Goal: Navigation & Orientation: Understand site structure

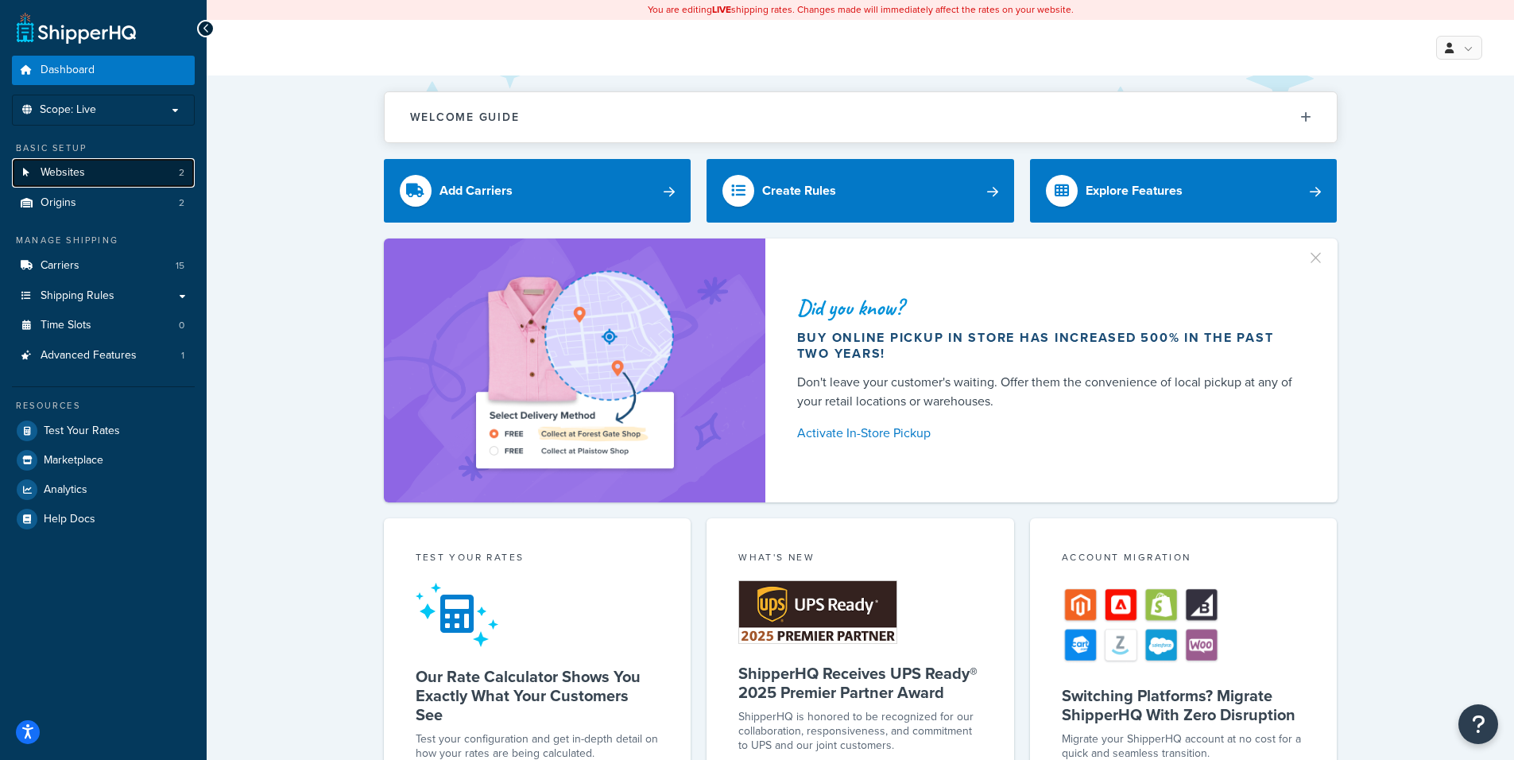
click at [119, 167] on link "Websites 2" at bounding box center [103, 172] width 183 height 29
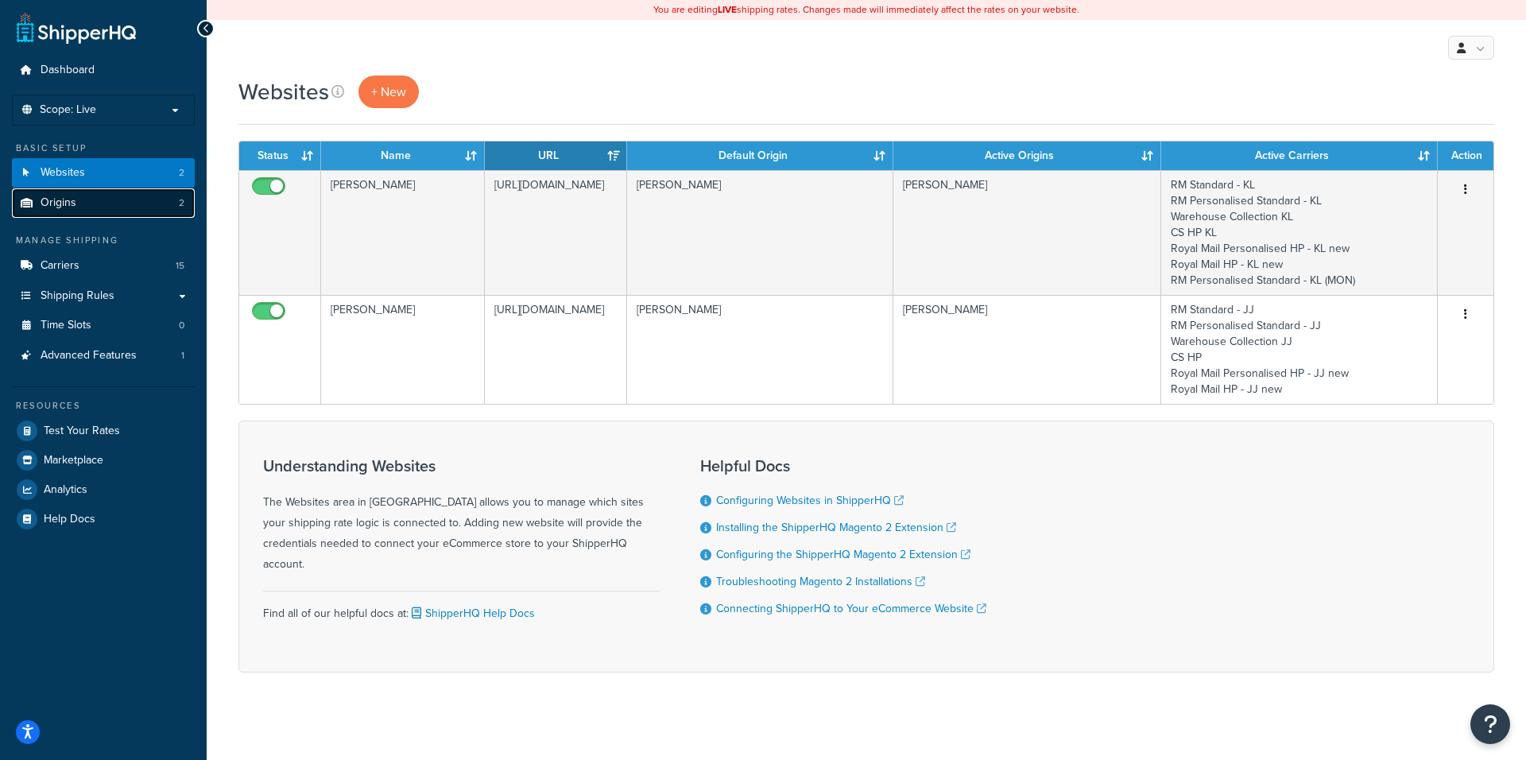
click at [68, 204] on span "Origins" at bounding box center [59, 203] width 36 height 14
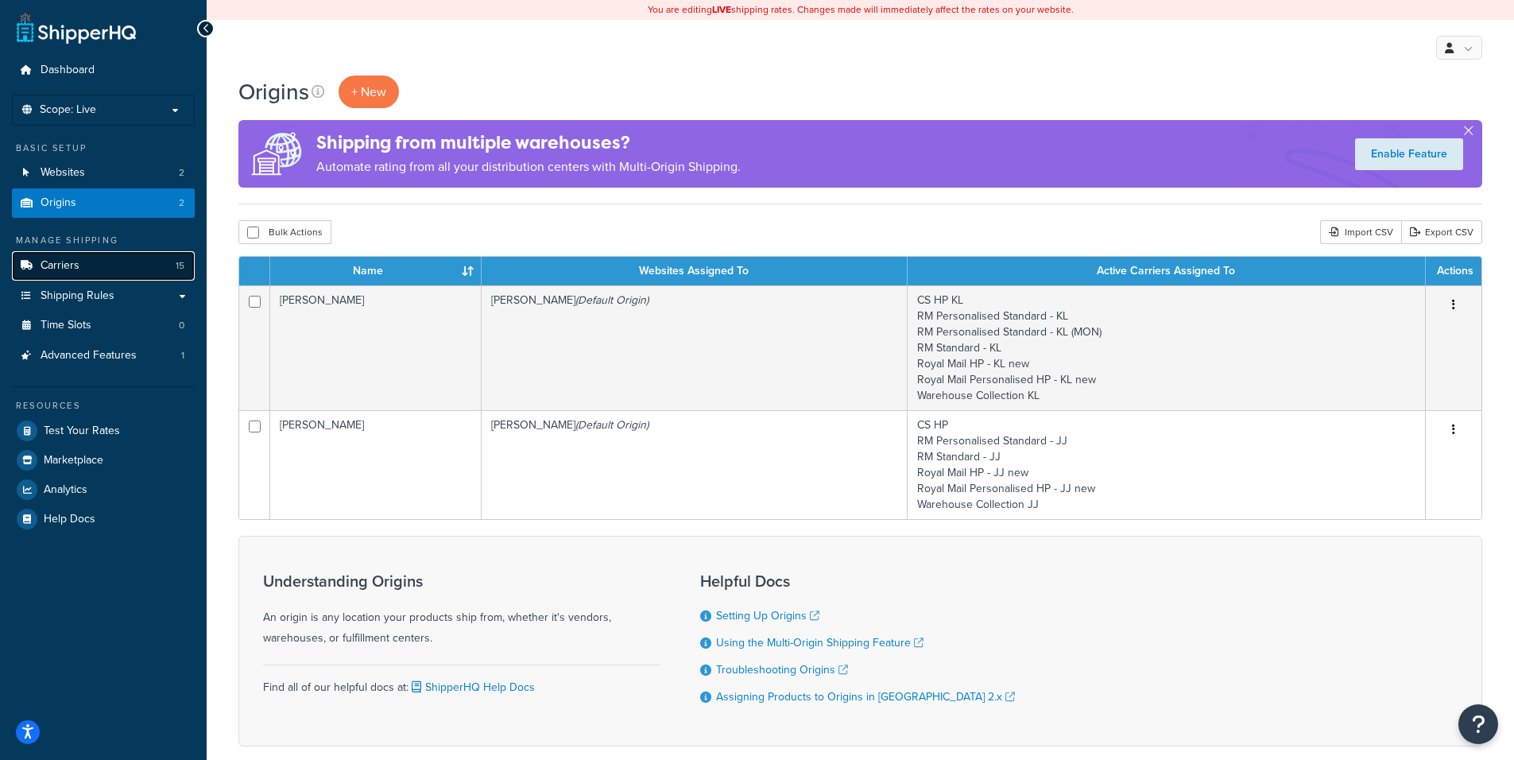
click at [59, 269] on span "Carriers" at bounding box center [60, 266] width 39 height 14
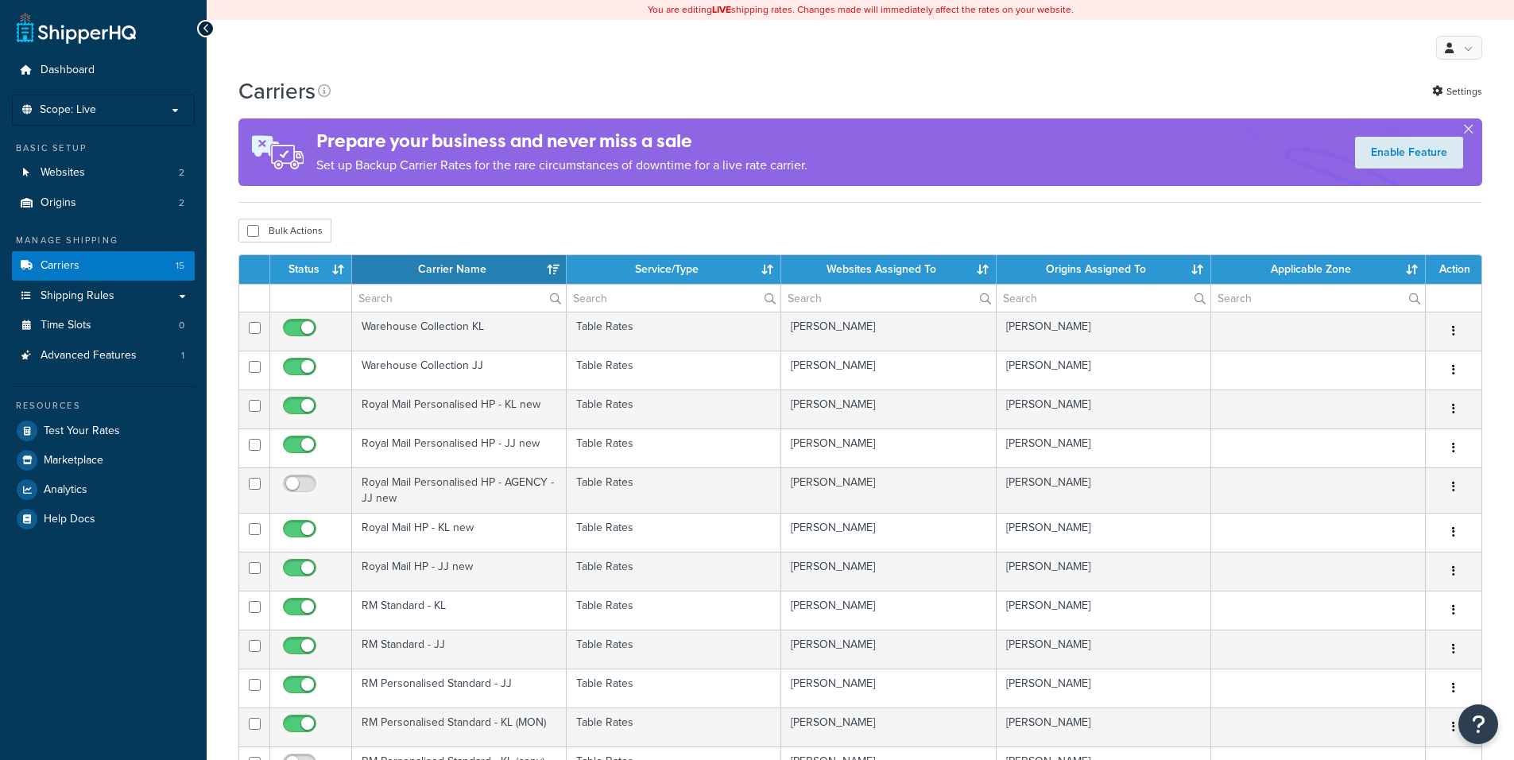
select select "15"
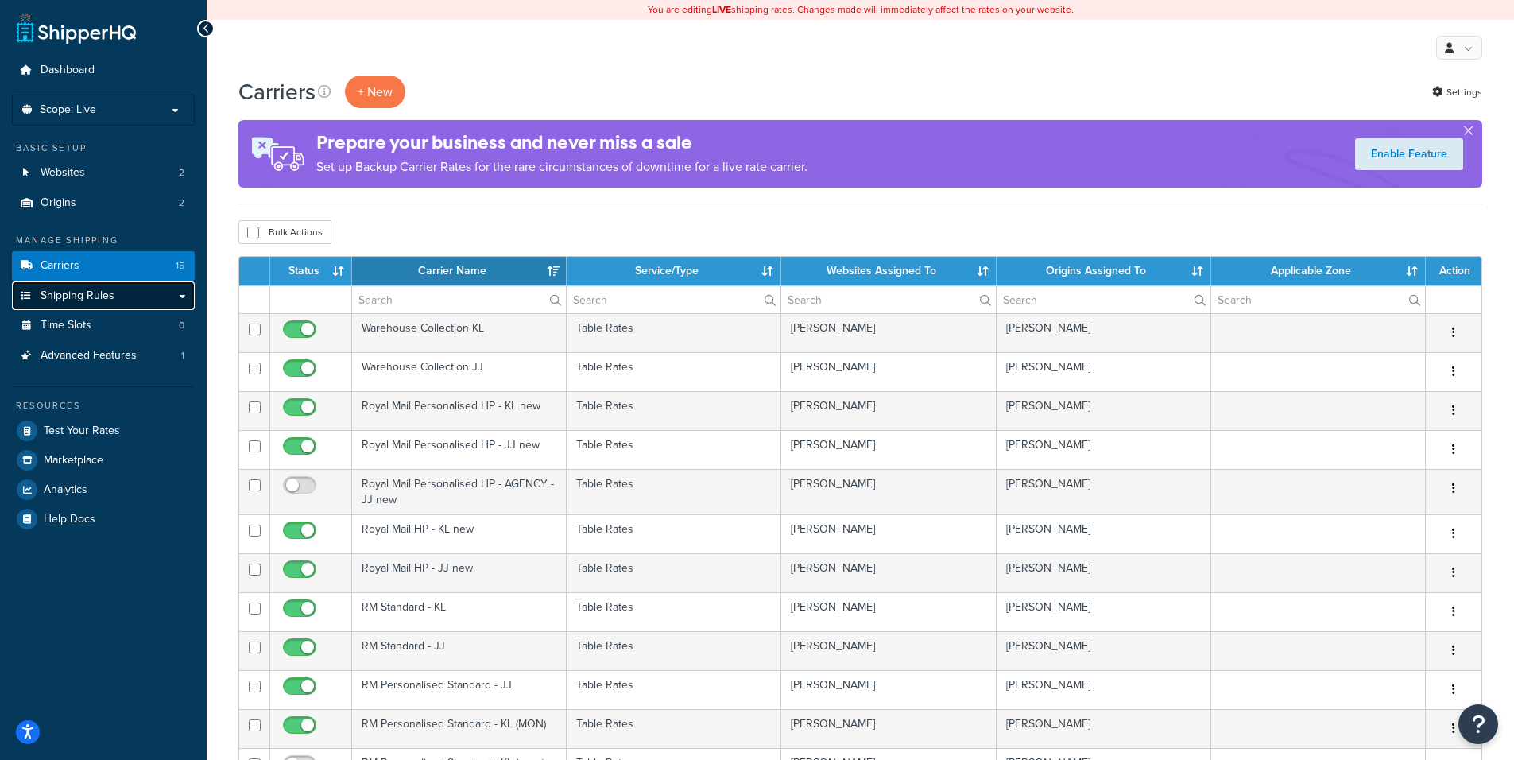
click at [114, 297] on link "Shipping Rules" at bounding box center [103, 295] width 183 height 29
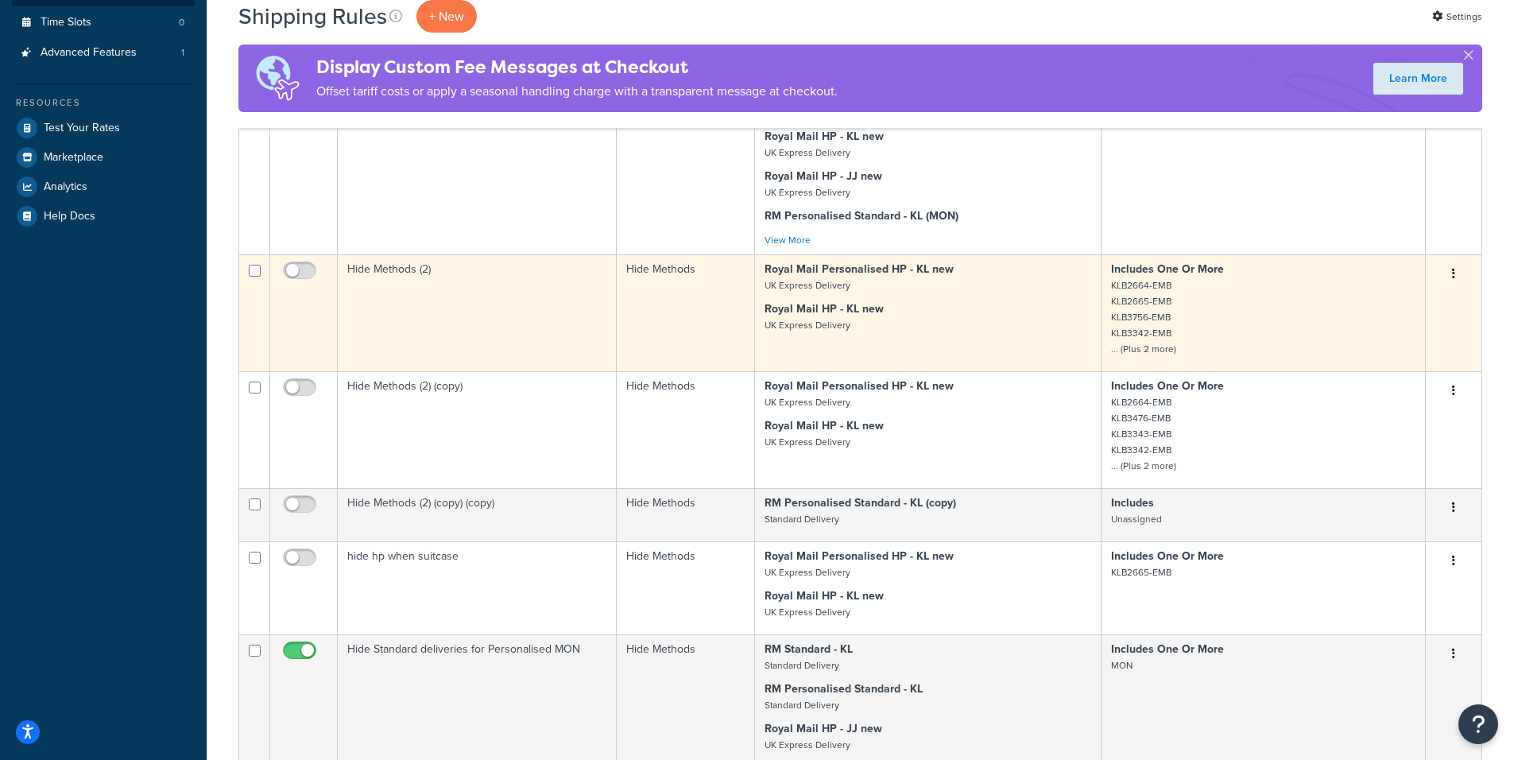
scroll to position [572, 0]
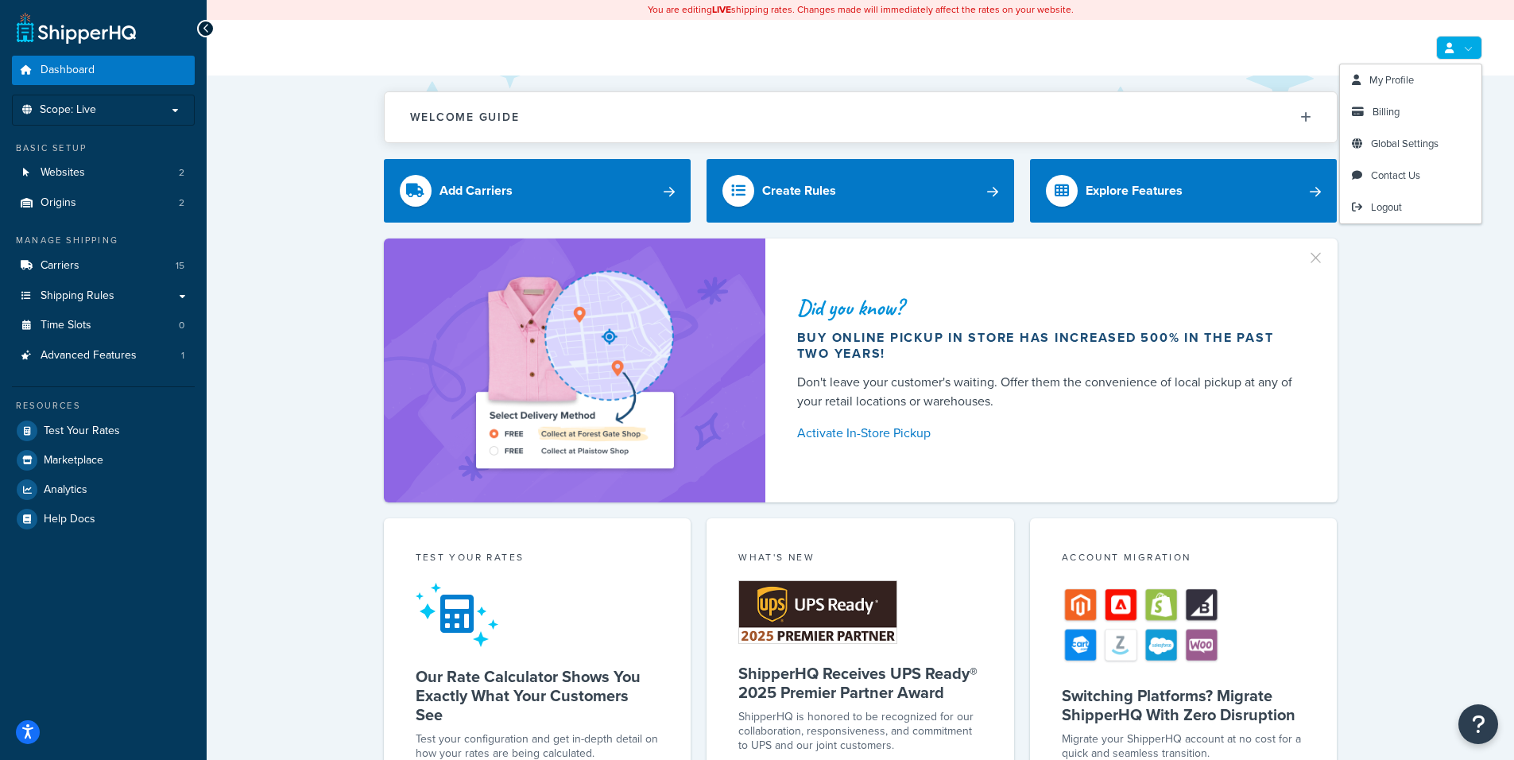
click at [1465, 47] on link at bounding box center [1459, 48] width 46 height 24
click at [1388, 206] on span "Logout" at bounding box center [1386, 207] width 31 height 15
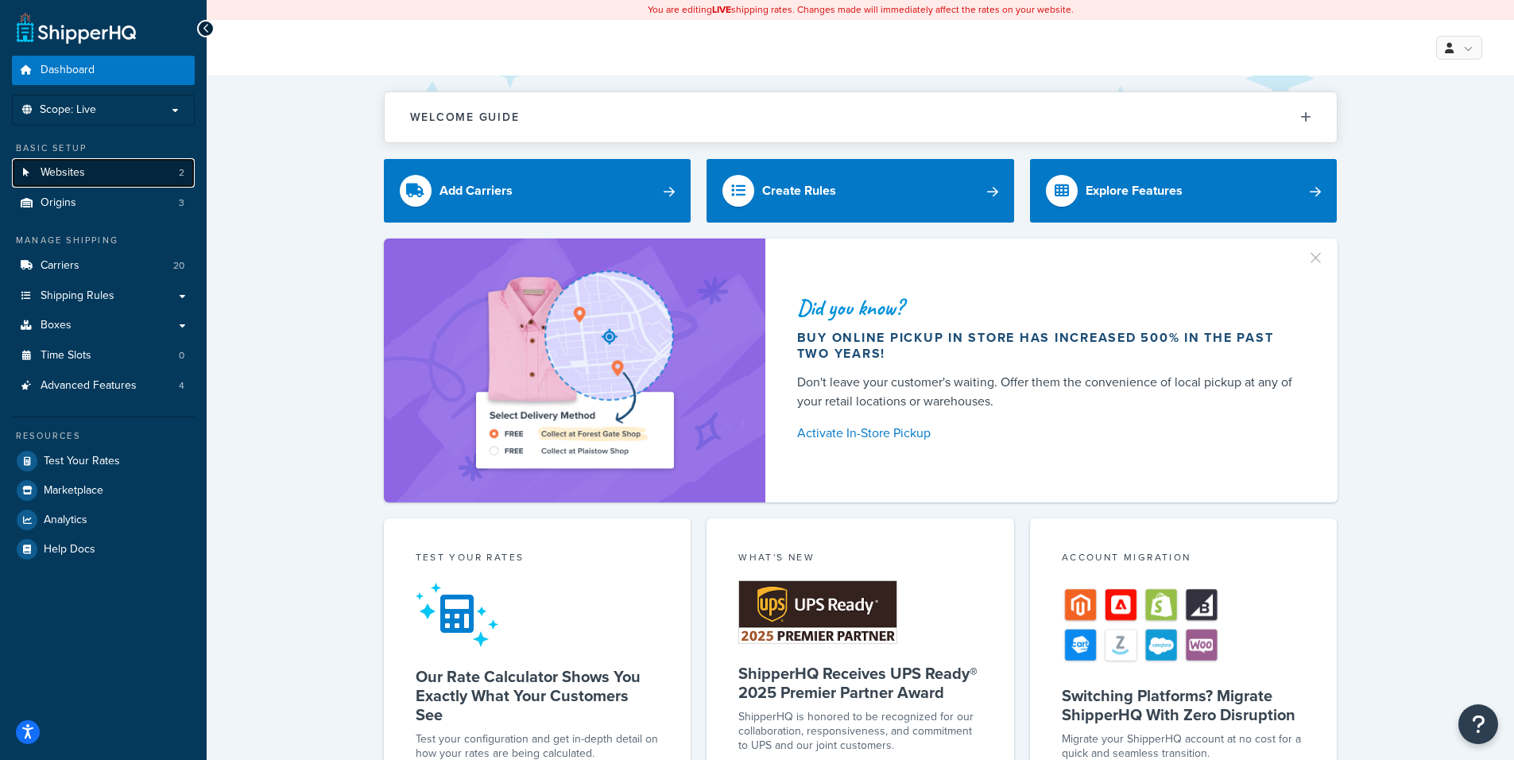
click at [105, 182] on link "Websites 2" at bounding box center [103, 172] width 183 height 29
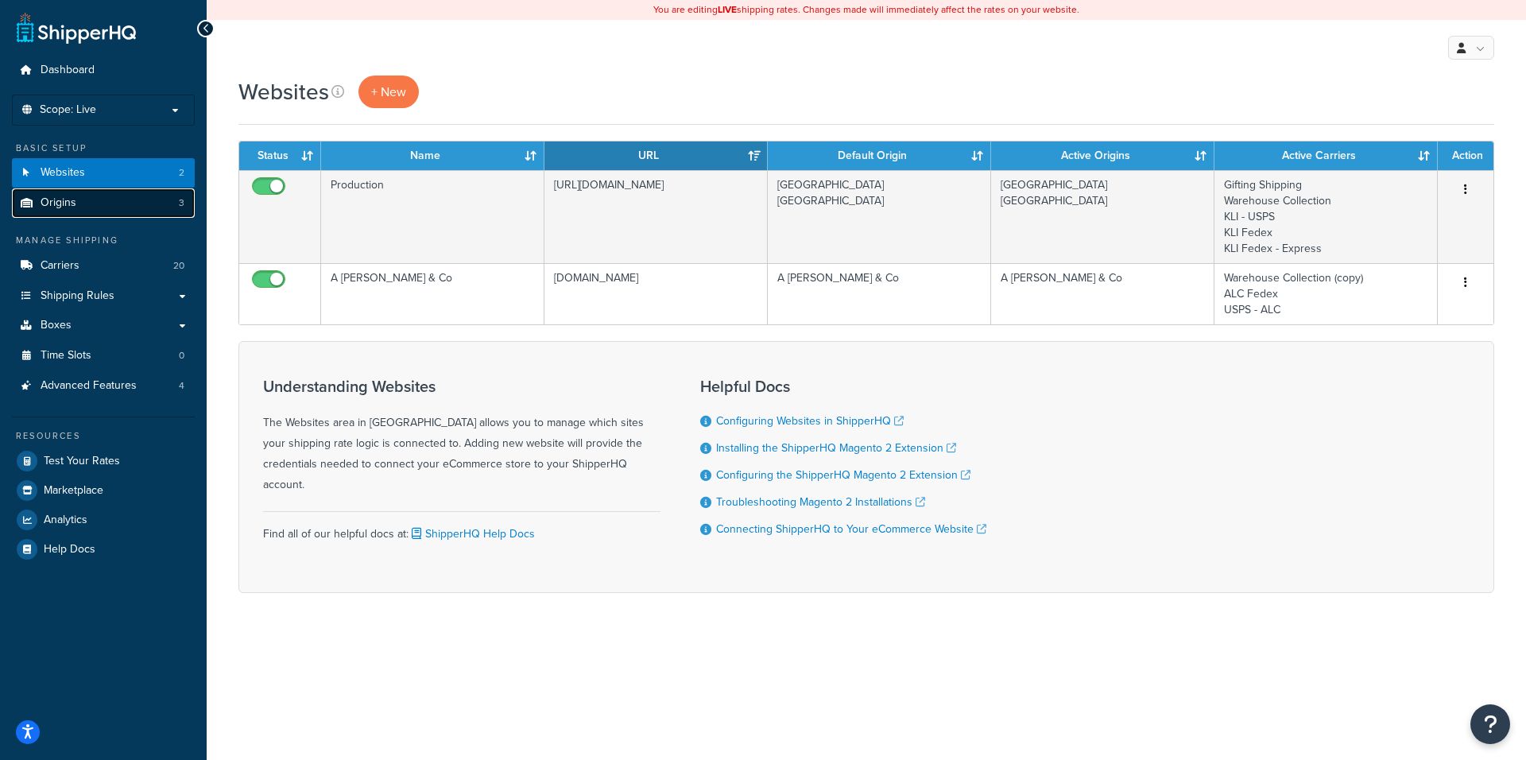
click at [85, 210] on link "Origins 3" at bounding box center [103, 202] width 183 height 29
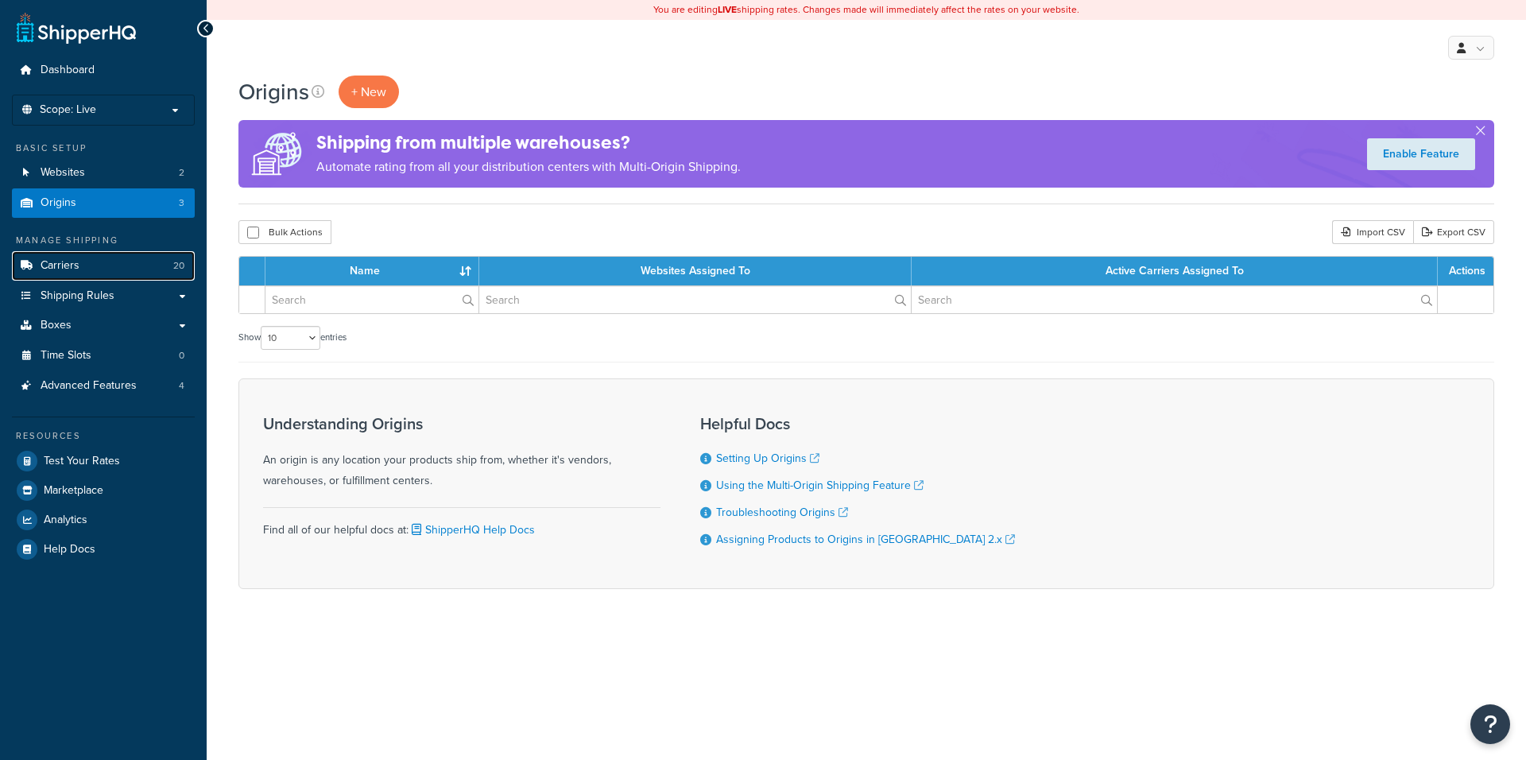
click at [76, 276] on link "Carriers 20" at bounding box center [103, 265] width 183 height 29
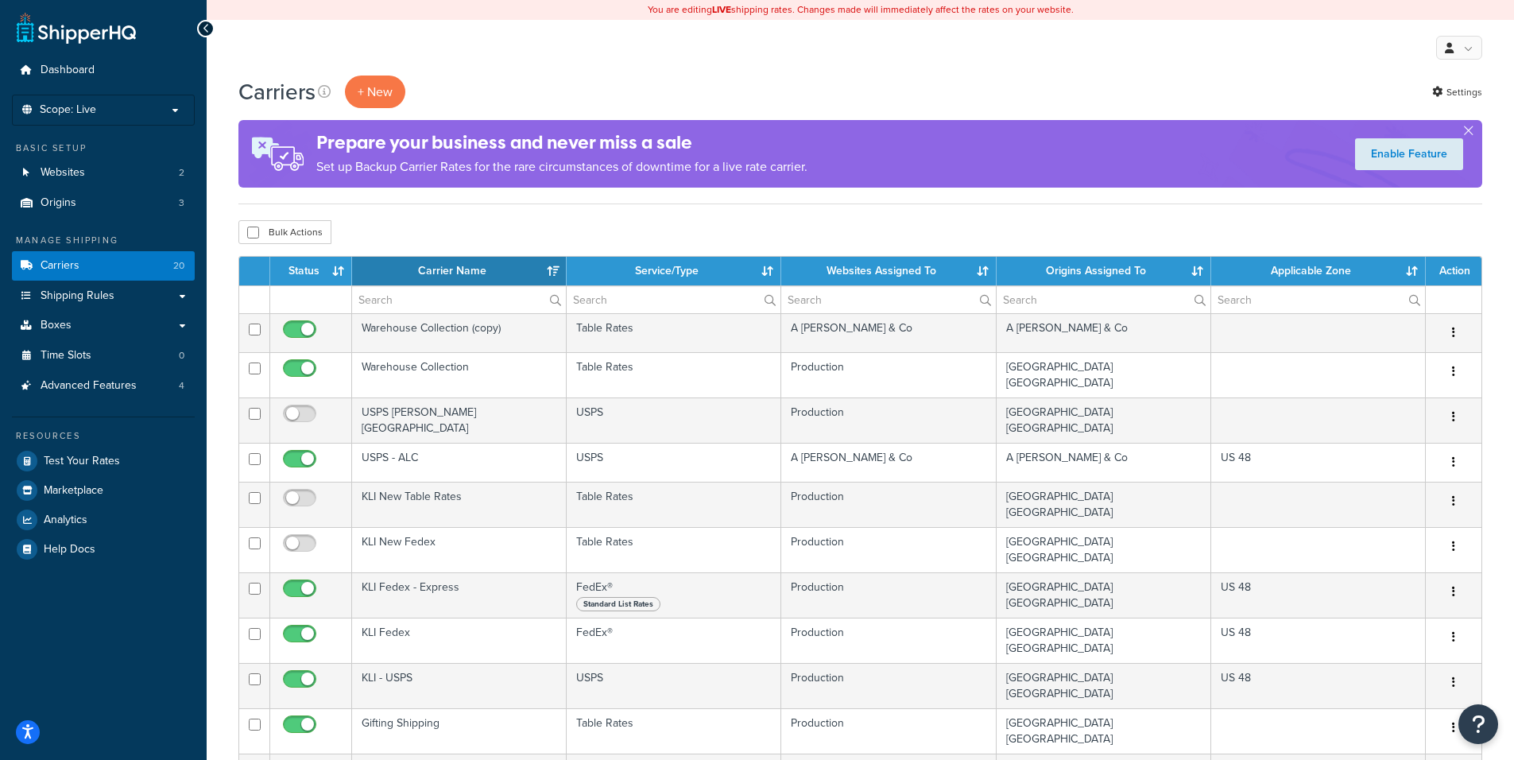
select select "15"
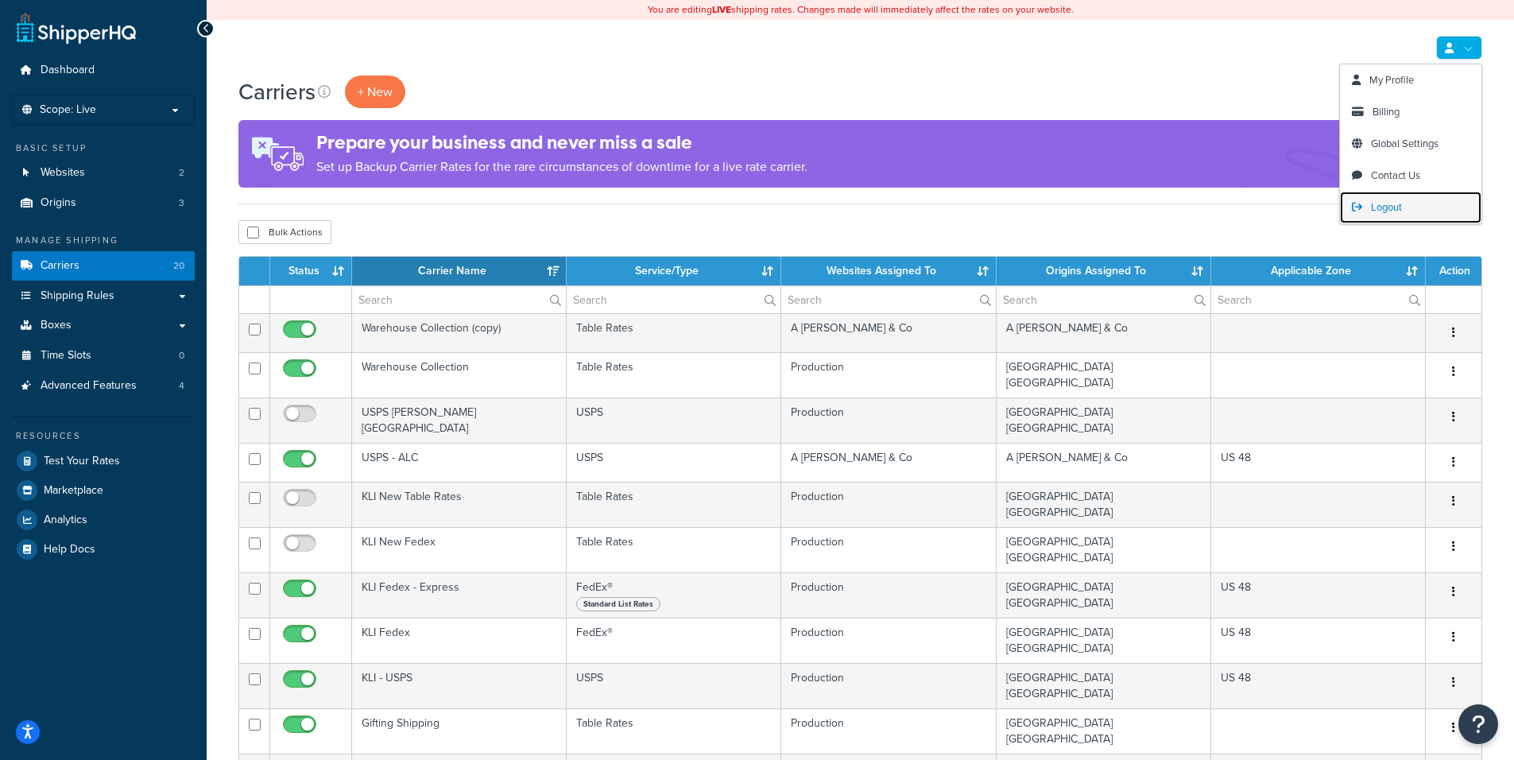
click at [1393, 215] on link "Logout" at bounding box center [1411, 208] width 142 height 32
